Goal: Transaction & Acquisition: Purchase product/service

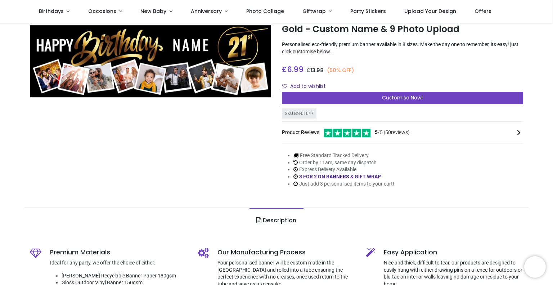
scroll to position [36, 0]
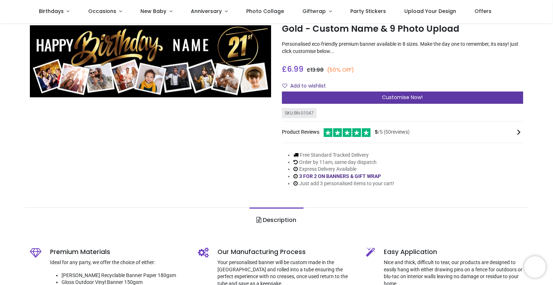
click at [392, 96] on span "Customise Now!" at bounding box center [402, 97] width 41 height 7
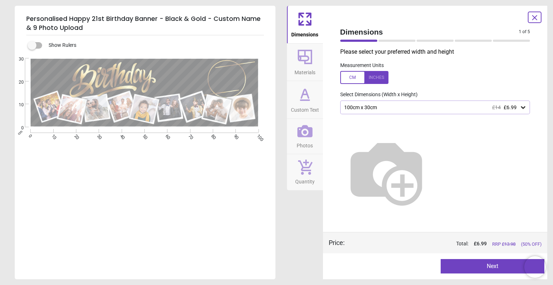
click at [393, 109] on div "100cm x 30cm £14 £6.99" at bounding box center [431, 107] width 176 height 6
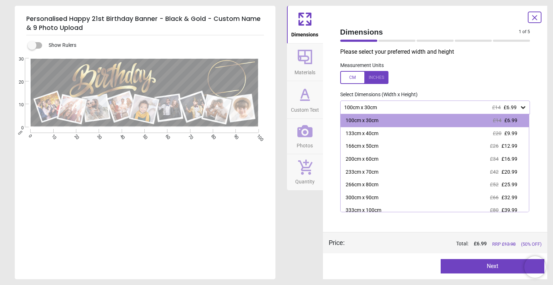
click at [383, 107] on div "100cm x 30cm £14 £6.99" at bounding box center [431, 107] width 176 height 6
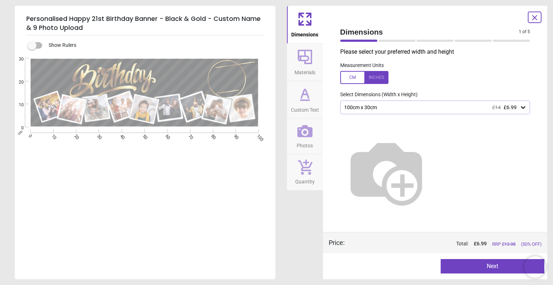
click at [487, 264] on button "Next" at bounding box center [492, 266] width 104 height 14
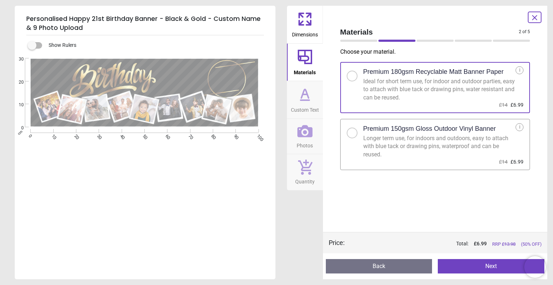
click at [442, 137] on div "Longer term use, for indoors and outdoors, easy to attach with blue tack or dra…" at bounding box center [439, 146] width 153 height 24
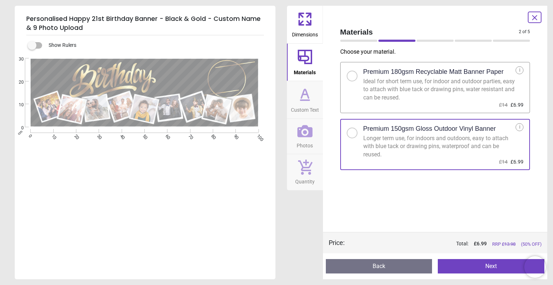
click at [464, 261] on button "Next" at bounding box center [491, 266] width 107 height 14
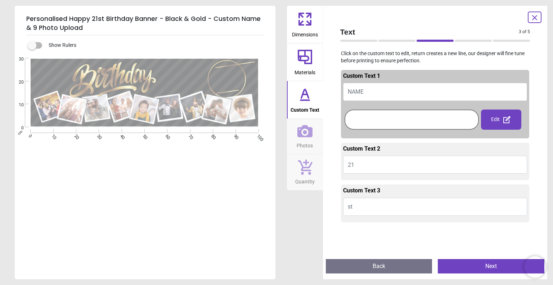
click at [401, 92] on button "NAME" at bounding box center [435, 92] width 184 height 18
click at [394, 119] on div at bounding box center [411, 119] width 131 height 17
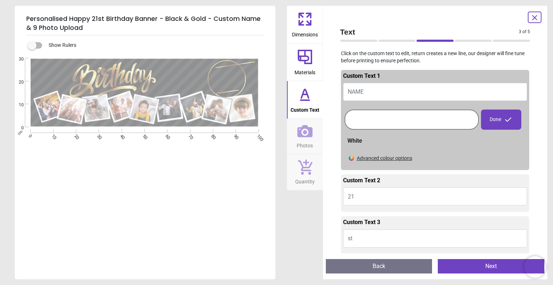
click at [398, 89] on button "NAME" at bounding box center [435, 92] width 184 height 18
type textarea "***"
click at [367, 158] on div "Advanced colour options" at bounding box center [384, 158] width 55 height 7
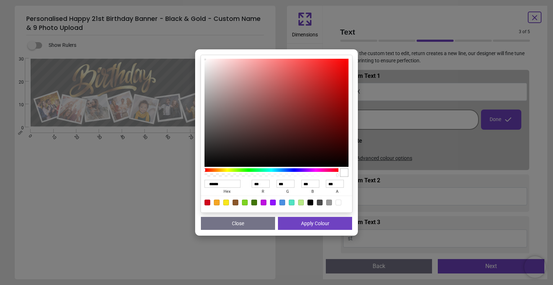
click at [435, 152] on div "****** hex *** r *** g *** b *** a Close Apply Colour" at bounding box center [276, 142] width 553 height 285
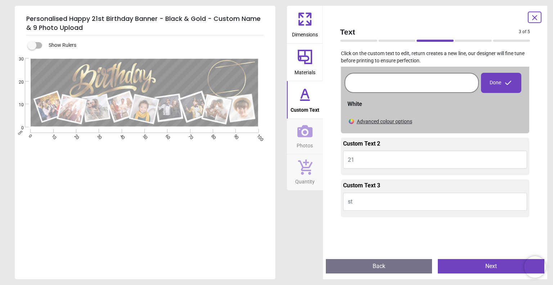
scroll to position [39, 0]
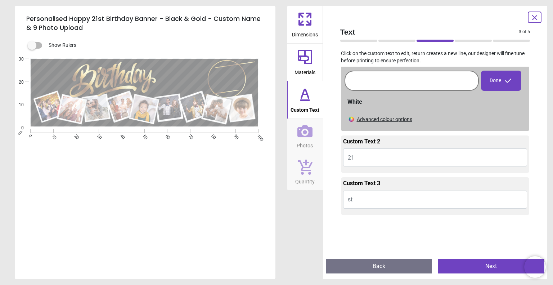
click at [440, 157] on button "21" at bounding box center [435, 157] width 184 height 18
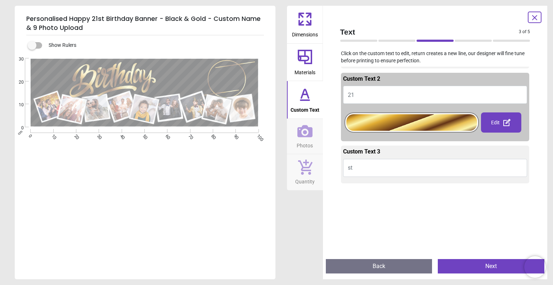
click at [417, 168] on button "st" at bounding box center [435, 168] width 184 height 18
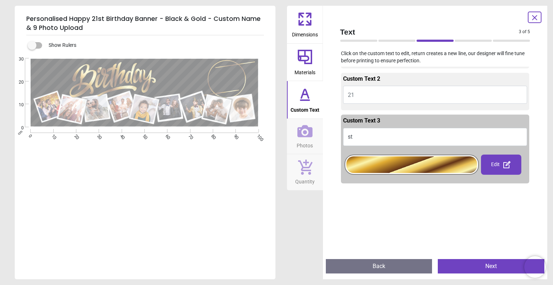
type textarea "**"
click at [469, 262] on button "Next" at bounding box center [491, 266] width 107 height 14
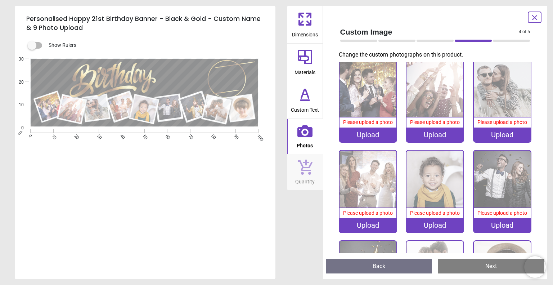
scroll to position [0, 0]
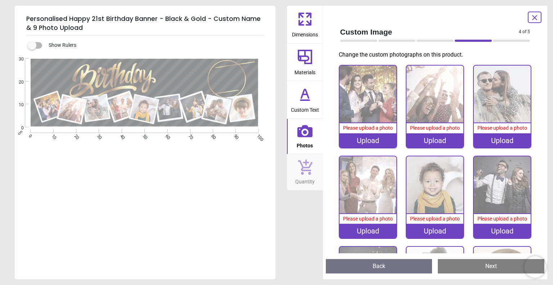
click at [348, 139] on div "Upload" at bounding box center [367, 140] width 57 height 14
click at [304, 127] on icon at bounding box center [304, 131] width 15 height 12
click at [450, 136] on div "Upload" at bounding box center [434, 140] width 57 height 14
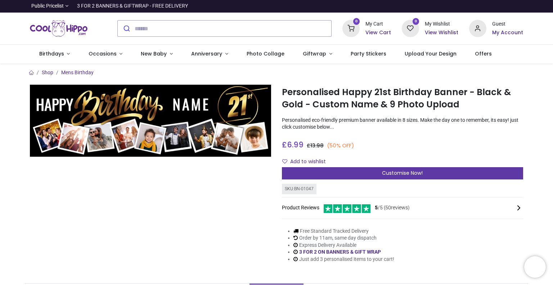
click at [381, 170] on div "Customise Now!" at bounding box center [402, 173] width 241 height 12
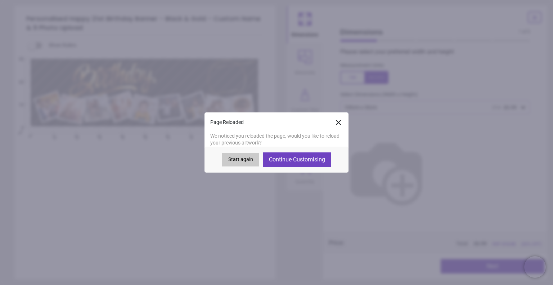
click at [302, 159] on button "Continue Customising" at bounding box center [297, 159] width 68 height 14
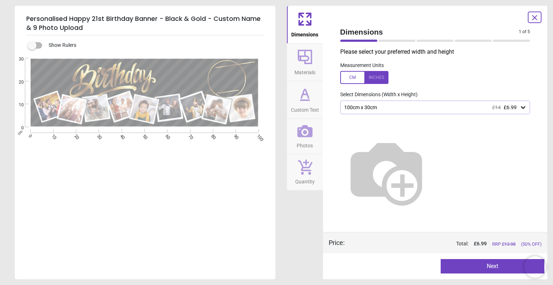
type textarea "***"
type textarea "**"
click at [483, 267] on button "Next" at bounding box center [492, 266] width 104 height 14
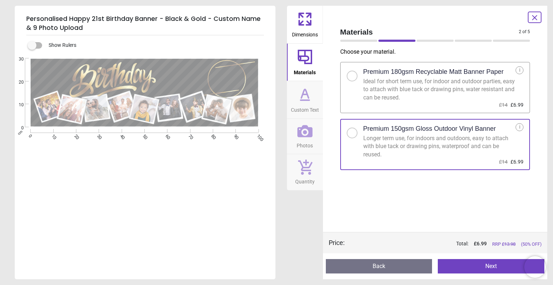
click at [453, 263] on button "Next" at bounding box center [491, 266] width 107 height 14
